Goal: Find specific fact: Find contact information

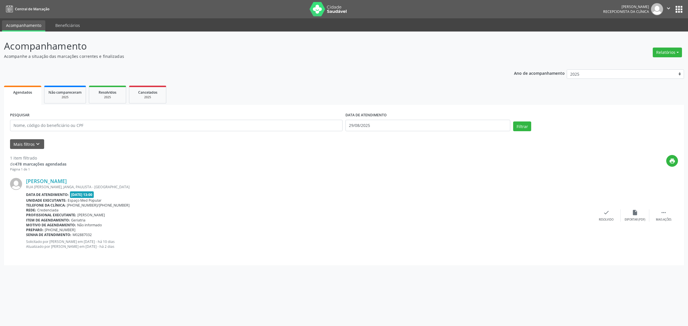
select select "7"
click at [401, 125] on input "29/08/2025" at bounding box center [427, 125] width 165 height 11
click at [414, 201] on span "29" at bounding box center [411, 200] width 11 height 11
type input "29/08/2025"
click at [363, 212] on span "1" at bounding box center [361, 212] width 11 height 11
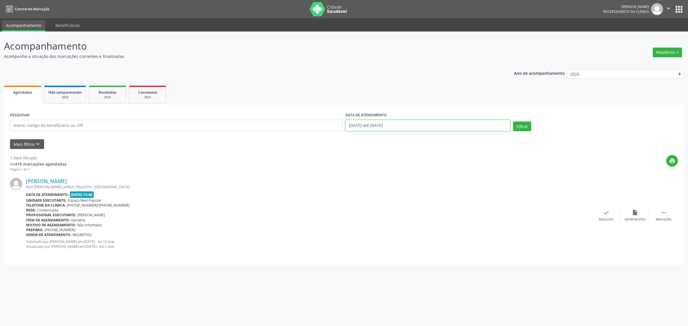
click at [367, 124] on input "[DATE] até [DATE]" at bounding box center [427, 125] width 165 height 11
click at [360, 154] on span "1" at bounding box center [361, 155] width 11 height 11
type input "[DATE]"
click at [360, 154] on span "1" at bounding box center [361, 155] width 11 height 11
click at [519, 127] on button "Filtrar" at bounding box center [522, 127] width 18 height 10
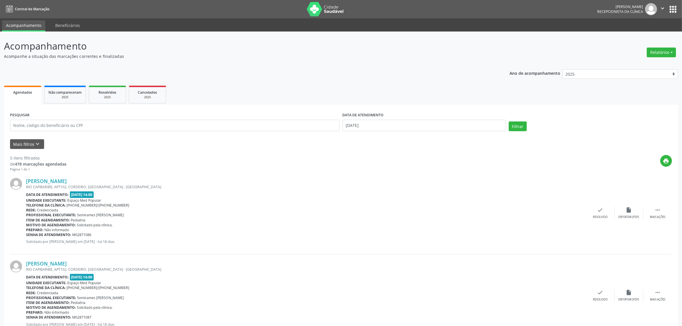
scroll to position [36, 0]
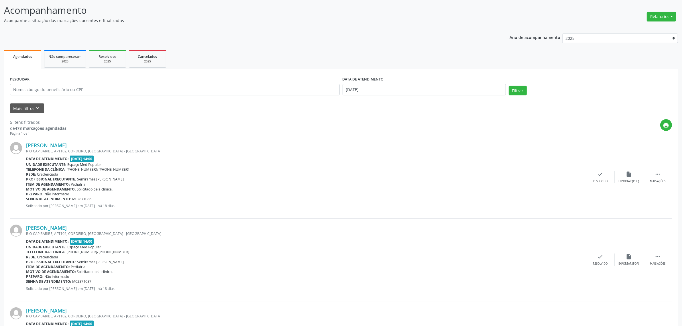
drag, startPoint x: 82, startPoint y: 146, endPoint x: 25, endPoint y: 144, distance: 57.1
click at [25, 144] on div "[PERSON_NAME] RIO CAPIBARIBE, APT102, CORDEIRO, [GEOGRAPHIC_DATA] - [GEOGRAPHIC…" at bounding box center [341, 177] width 662 height 83
copy div "[PERSON_NAME]"
click at [61, 145] on link "[PERSON_NAME]" at bounding box center [46, 145] width 41 height 6
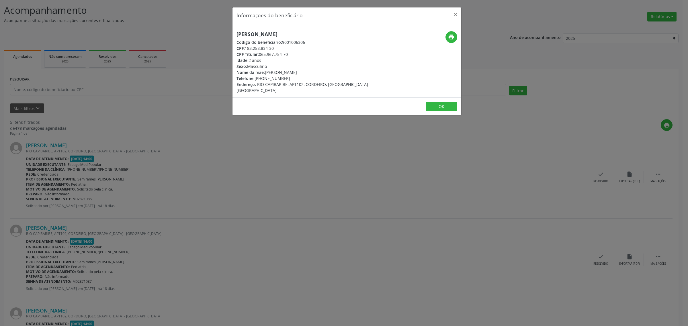
drag, startPoint x: 222, startPoint y: 148, endPoint x: 219, endPoint y: 152, distance: 4.9
click at [220, 150] on div "Informações do beneficiário × [PERSON_NAME] Código do beneficiário: 9001006306 …" at bounding box center [344, 163] width 688 height 326
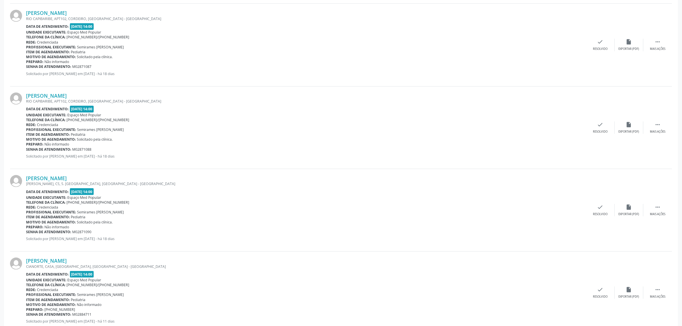
scroll to position [268, 0]
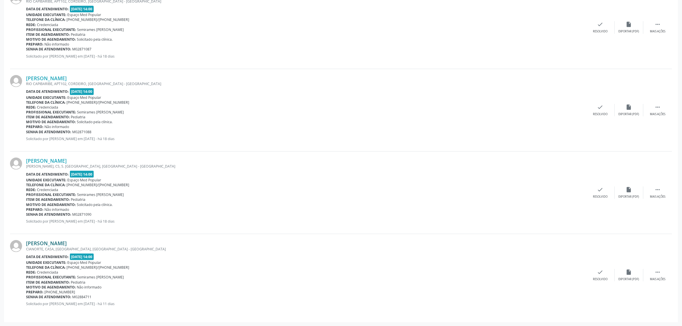
click at [65, 244] on link "[PERSON_NAME]" at bounding box center [46, 243] width 41 height 6
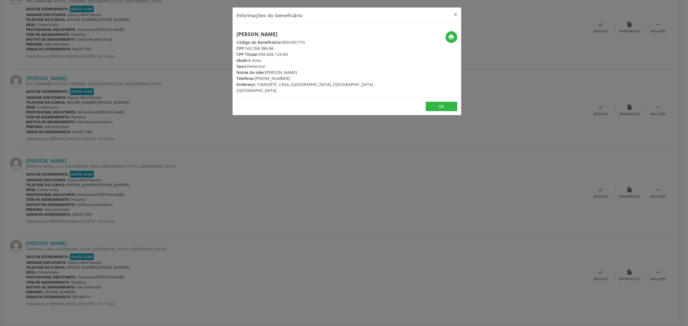
drag, startPoint x: 343, startPoint y: 35, endPoint x: 236, endPoint y: 34, distance: 106.6
click at [236, 34] on h5 "[PERSON_NAME]" at bounding box center [308, 34] width 144 height 6
copy h5 "[PERSON_NAME]"
drag, startPoint x: 287, startPoint y: 78, endPoint x: 256, endPoint y: 78, distance: 31.2
click at [256, 78] on div "Telefone: [PHONE_NUMBER]" at bounding box center [308, 78] width 144 height 6
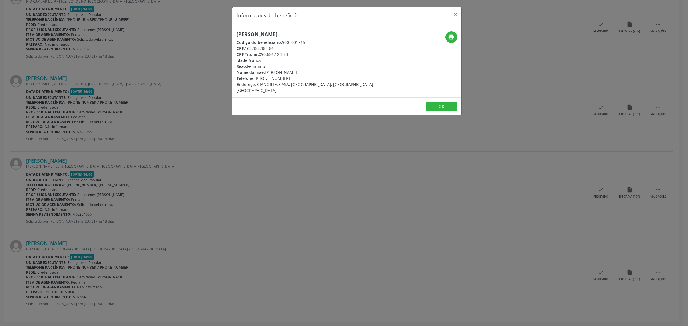
copy div "81) 98510-7623"
click at [224, 141] on div "Informações do beneficiário × Izabella de Albuquerque Apolinario Código do bene…" at bounding box center [344, 163] width 688 height 326
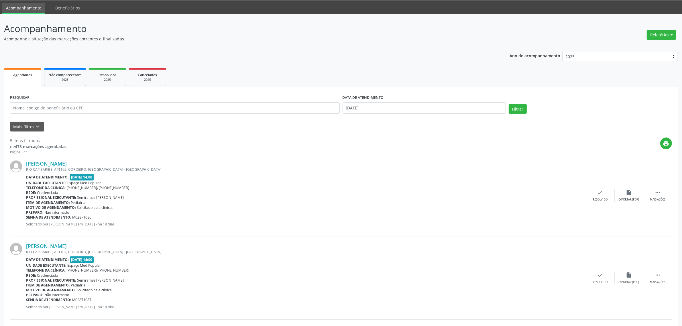
scroll to position [0, 0]
